Goal: Task Accomplishment & Management: Use online tool/utility

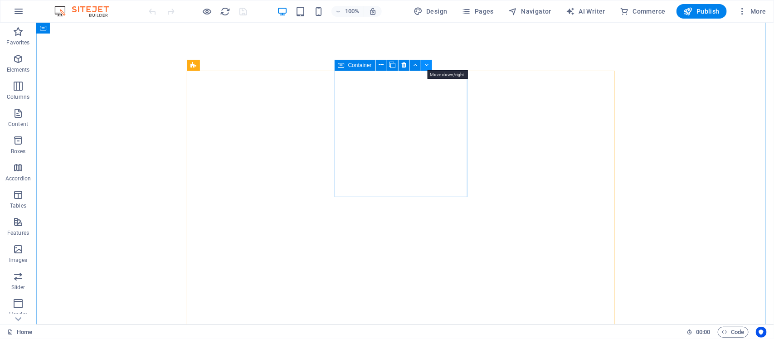
click at [427, 66] on icon at bounding box center [426, 65] width 4 height 10
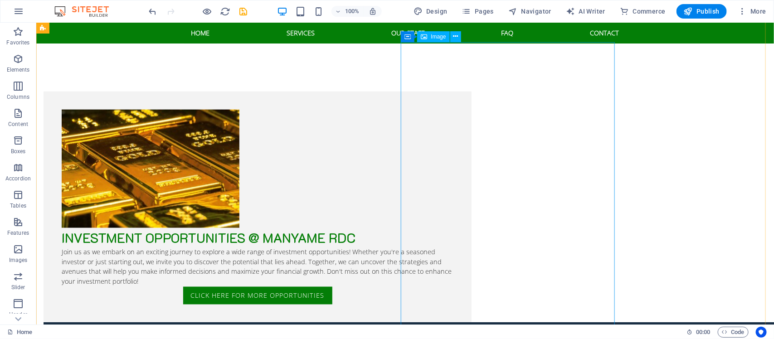
scroll to position [2040, 0]
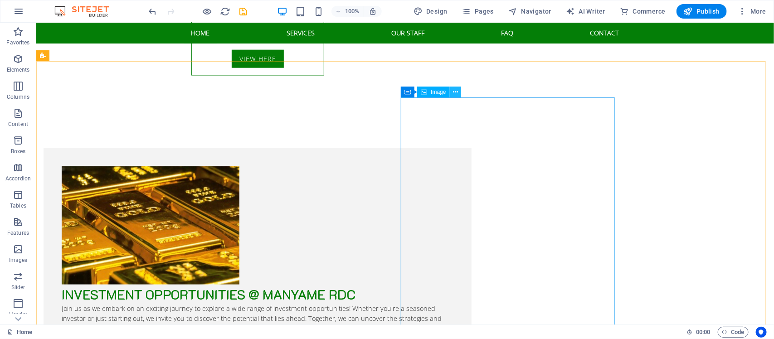
click at [458, 91] on button at bounding box center [455, 92] width 11 height 11
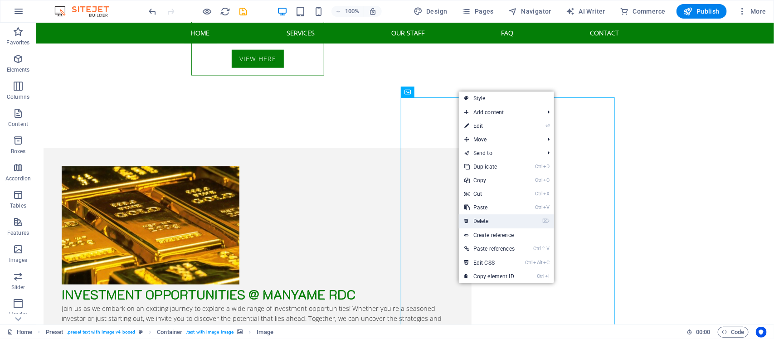
click at [483, 220] on link "⌦ Delete" at bounding box center [489, 221] width 61 height 14
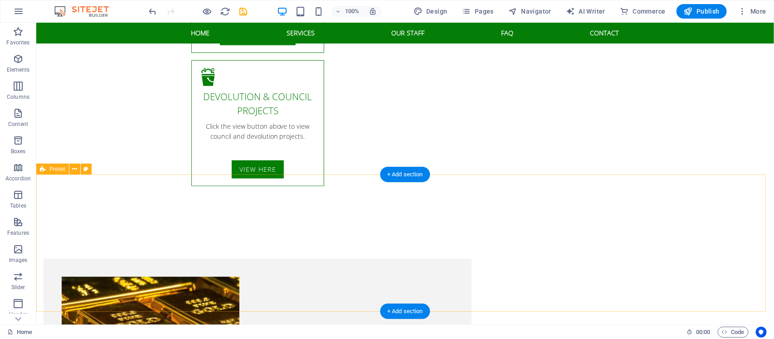
scroll to position [1927, 0]
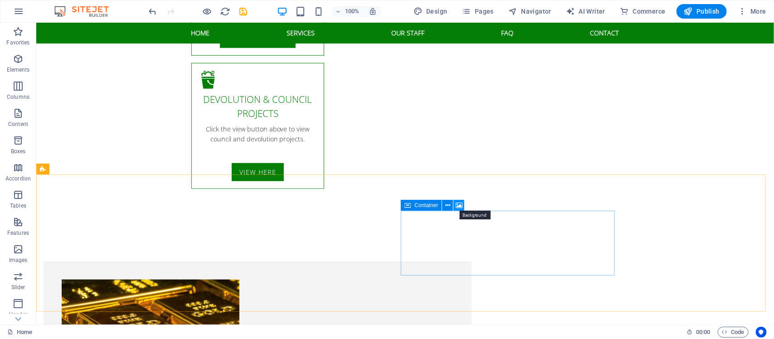
click at [459, 207] on icon at bounding box center [459, 206] width 7 height 10
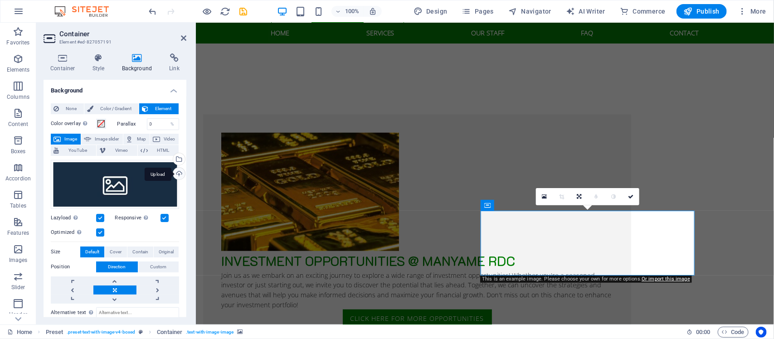
click at [179, 172] on div "Upload" at bounding box center [178, 175] width 14 height 14
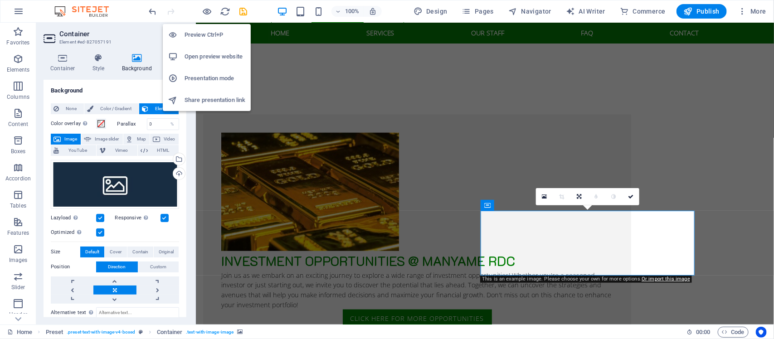
click at [202, 56] on h6 "Open preview website" at bounding box center [214, 56] width 61 height 11
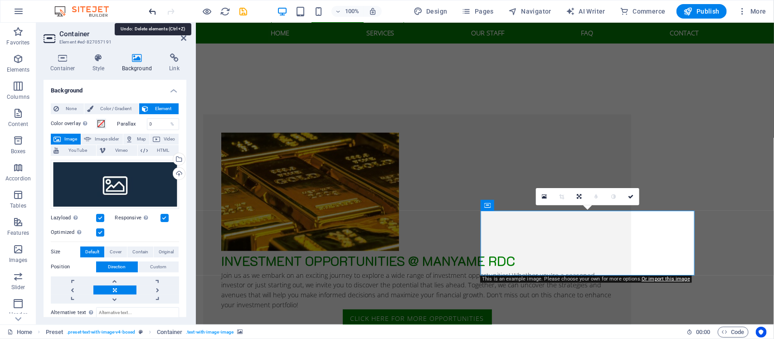
click at [155, 10] on icon "undo" at bounding box center [153, 11] width 10 height 10
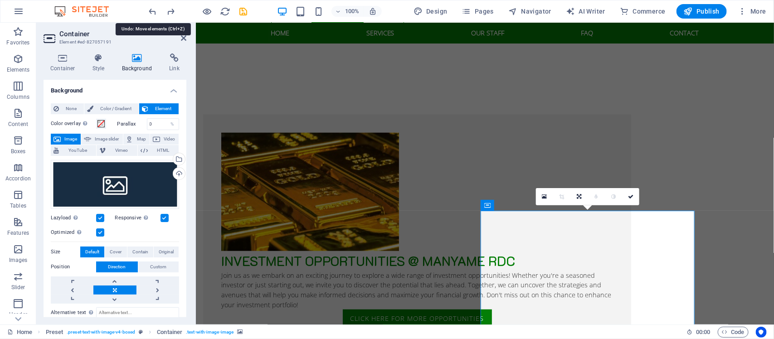
click at [150, 10] on icon "undo" at bounding box center [153, 11] width 10 height 10
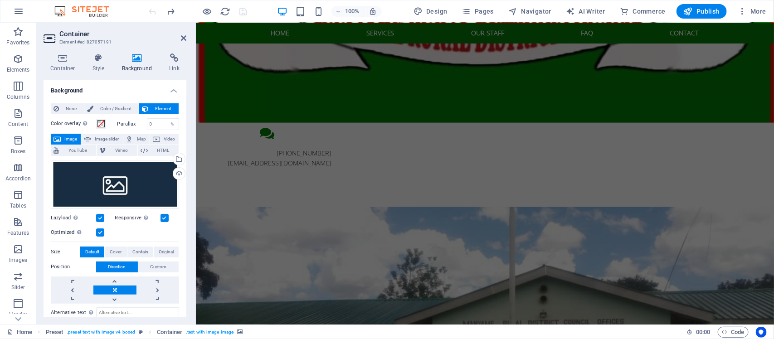
scroll to position [413, 0]
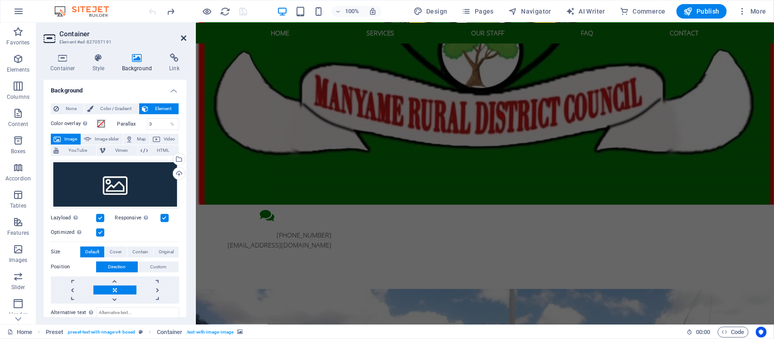
click at [184, 35] on icon at bounding box center [183, 37] width 5 height 7
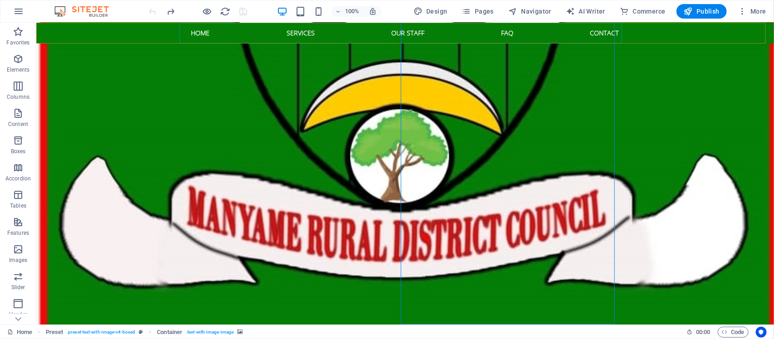
scroll to position [2115, 0]
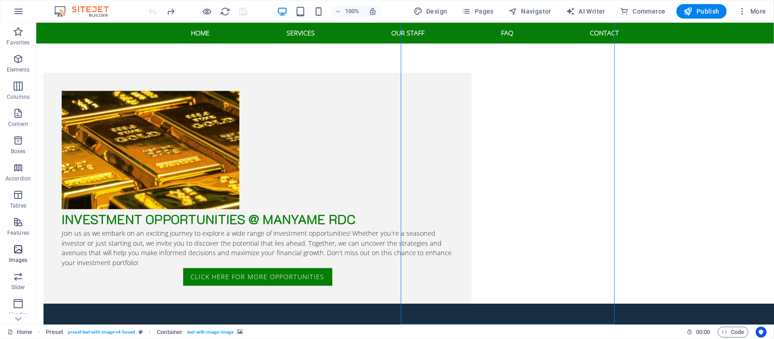
click at [12, 252] on span "Images" at bounding box center [18, 255] width 36 height 22
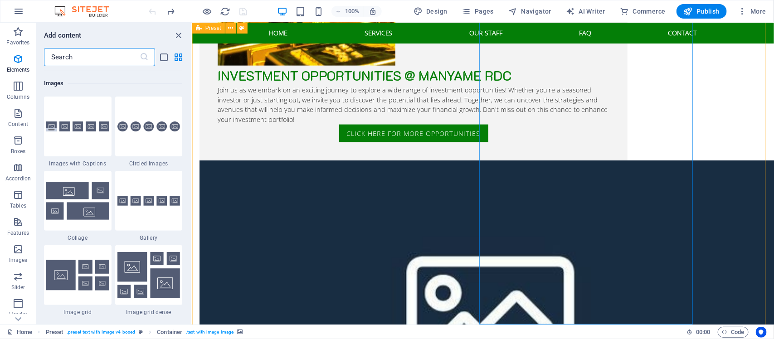
scroll to position [4595, 0]
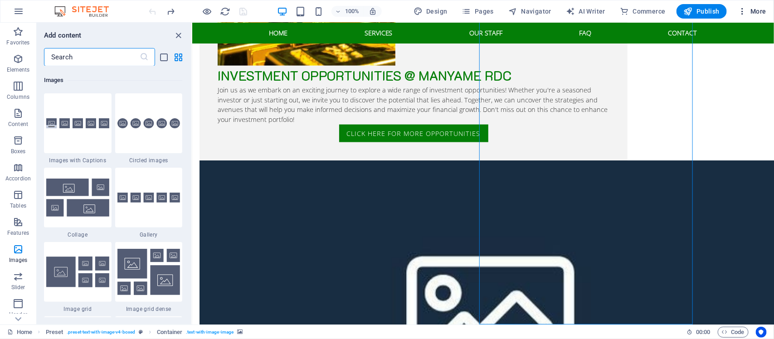
click at [742, 11] on icon "button" at bounding box center [742, 11] width 9 height 9
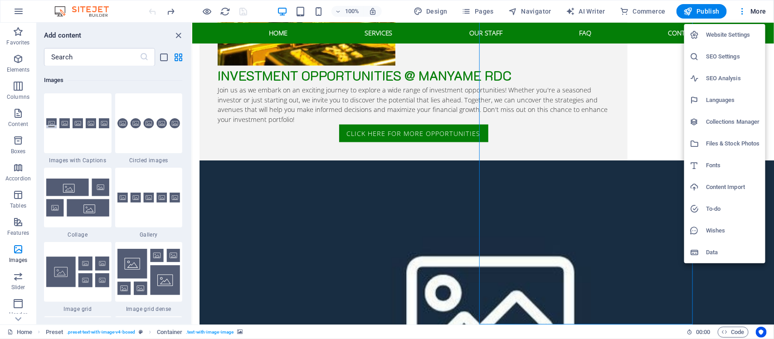
click at [706, 251] on h6 "Data" at bounding box center [733, 252] width 54 height 11
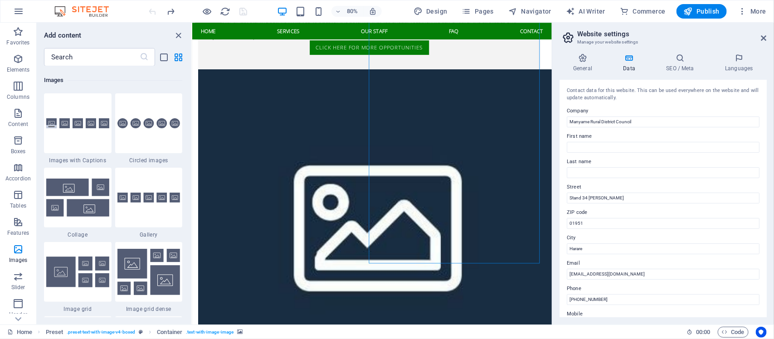
scroll to position [2155, 0]
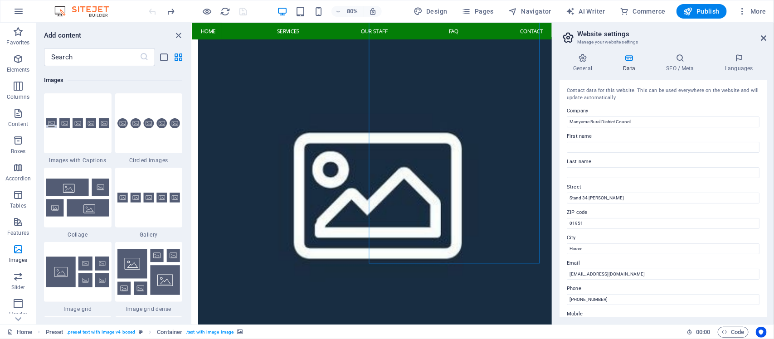
click at [626, 58] on icon at bounding box center [628, 57] width 39 height 9
click at [581, 60] on icon at bounding box center [582, 57] width 46 height 9
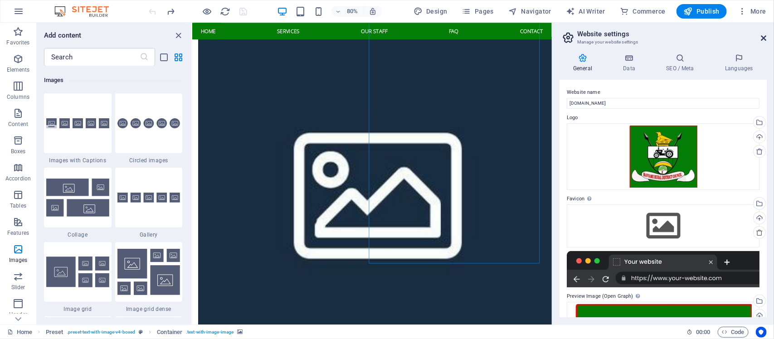
click at [765, 37] on icon at bounding box center [763, 37] width 5 height 7
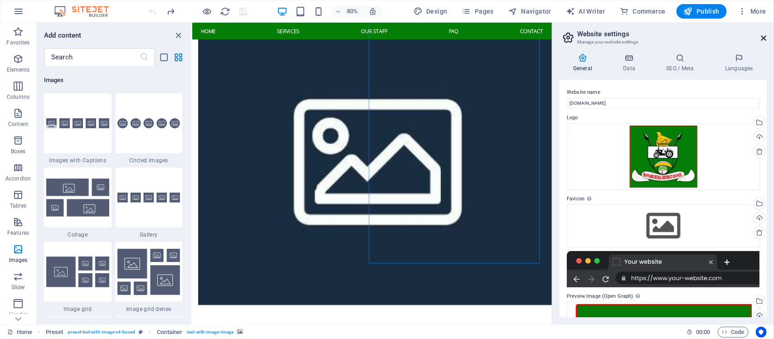
scroll to position [2115, 0]
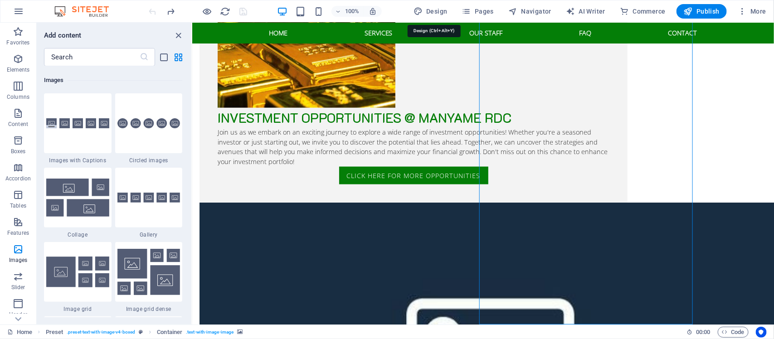
select select "rem"
select select "300"
select select "px"
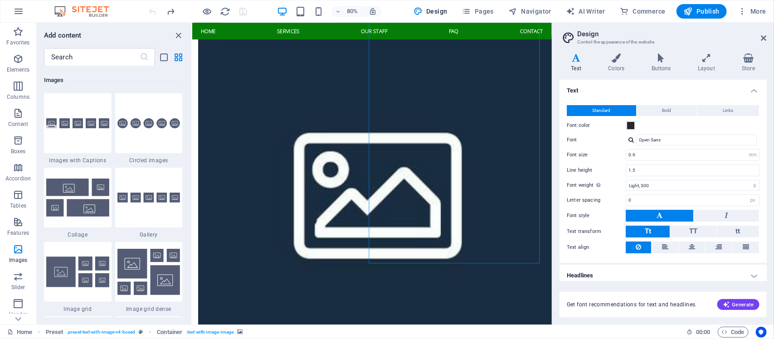
scroll to position [4, 0]
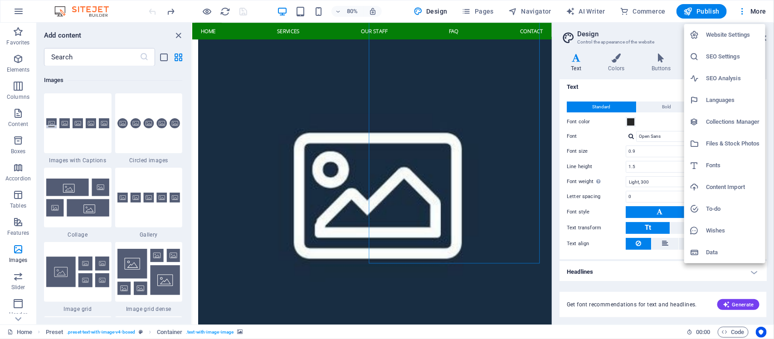
click at [719, 98] on h6 "Languages" at bounding box center [733, 100] width 54 height 11
select select "41"
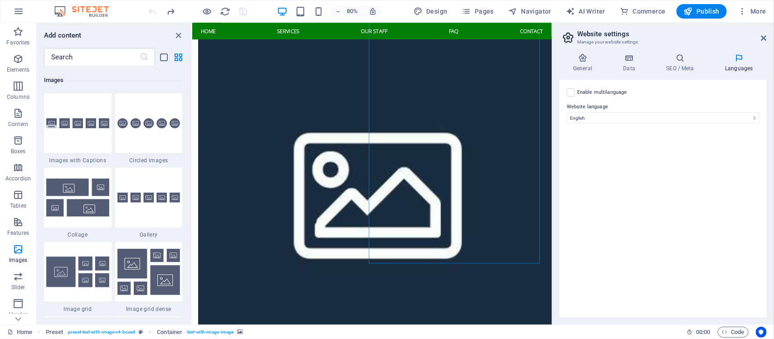
click at [762, 33] on h2 "Website settings" at bounding box center [671, 34] width 189 height 8
click at [767, 35] on aside "Website settings Manage your website settings General Data SEO / Meta Languages…" at bounding box center [663, 174] width 222 height 302
click at [766, 37] on icon at bounding box center [763, 37] width 5 height 7
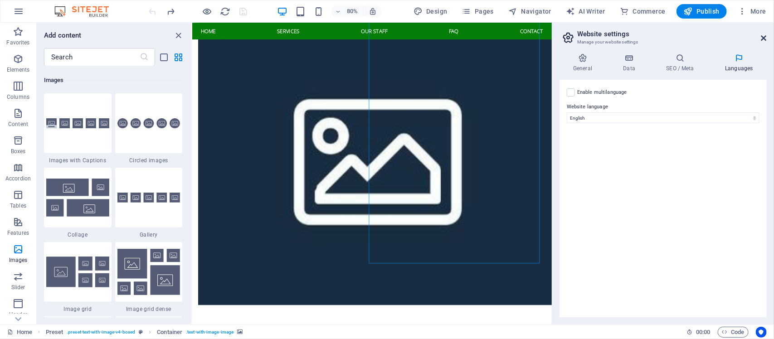
scroll to position [2115, 0]
